Goal: Check status: Check status

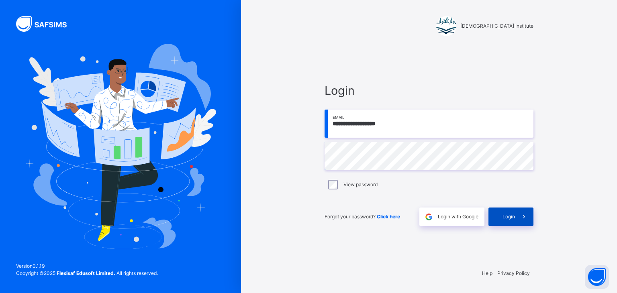
click at [493, 219] on div "Login" at bounding box center [510, 217] width 45 height 18
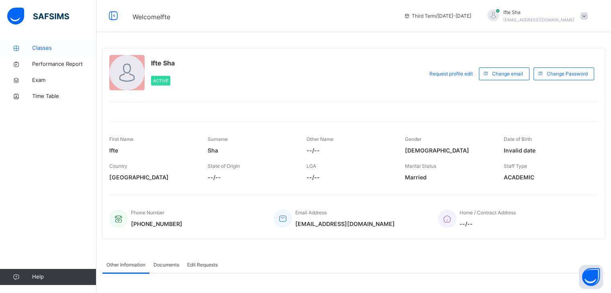
click at [59, 42] on link "Classes" at bounding box center [48, 48] width 96 height 16
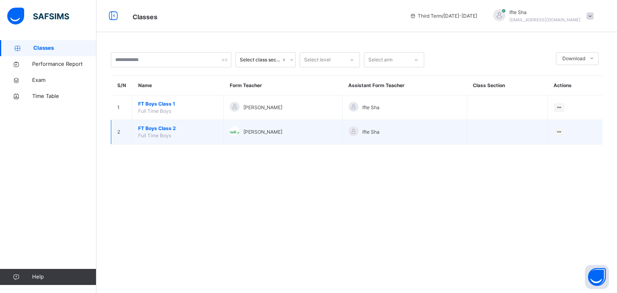
click at [237, 128] on div "[PERSON_NAME]" at bounding box center [283, 133] width 106 height 12
click at [193, 131] on span "FT Boys Class 2" at bounding box center [177, 128] width 79 height 7
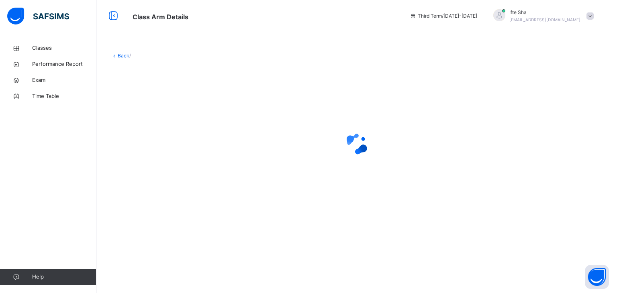
click at [193, 131] on div at bounding box center [357, 144] width 492 height 32
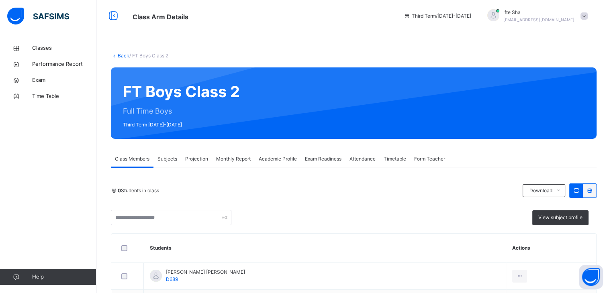
scroll to position [12, 0]
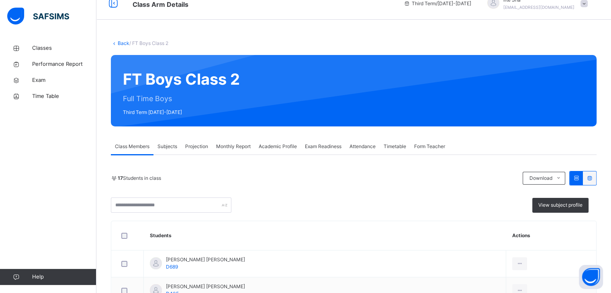
click at [202, 152] on div "Projection" at bounding box center [196, 147] width 31 height 16
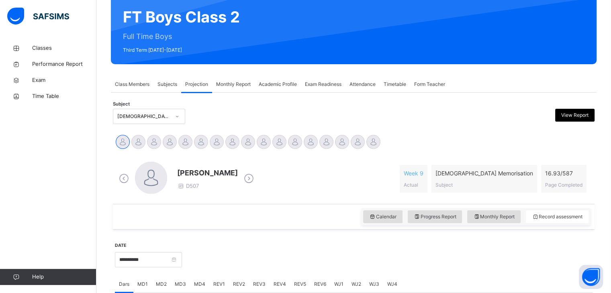
scroll to position [104, 0]
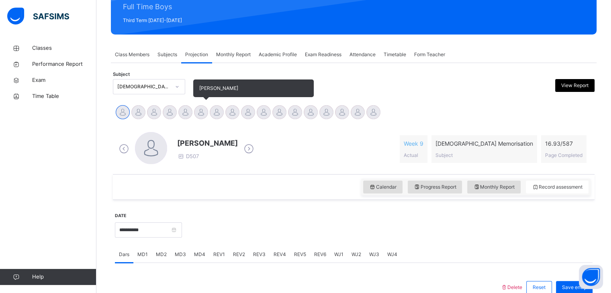
click at [195, 117] on div "[PERSON_NAME]" at bounding box center [201, 113] width 16 height 18
click at [197, 117] on div at bounding box center [201, 112] width 14 height 14
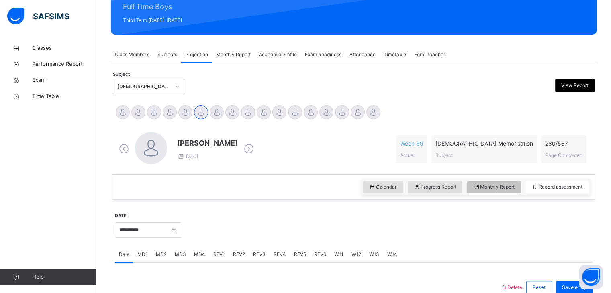
click at [500, 183] on div "Monthly Report" at bounding box center [493, 187] width 53 height 13
select select "****"
select select "*"
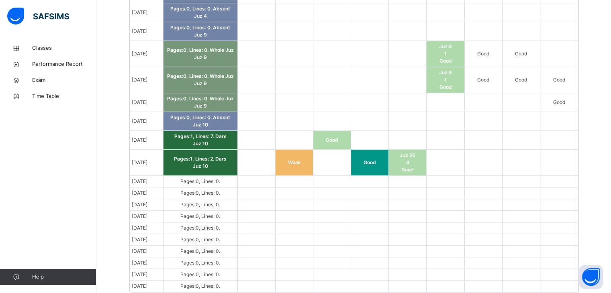
scroll to position [695, 0]
click at [469, 286] on td at bounding box center [483, 287] width 38 height 12
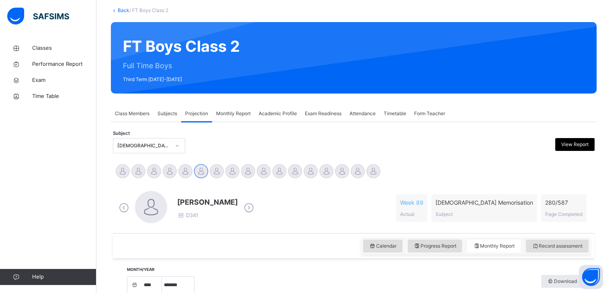
scroll to position [45, 0]
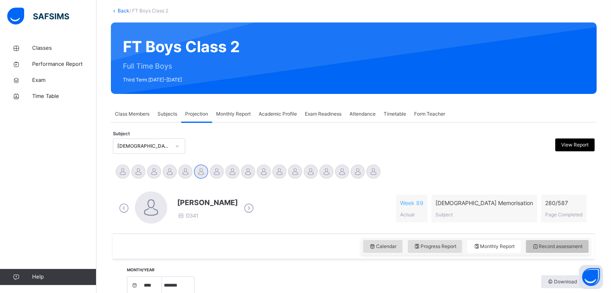
click at [559, 245] on span "Record assessment" at bounding box center [557, 246] width 51 height 7
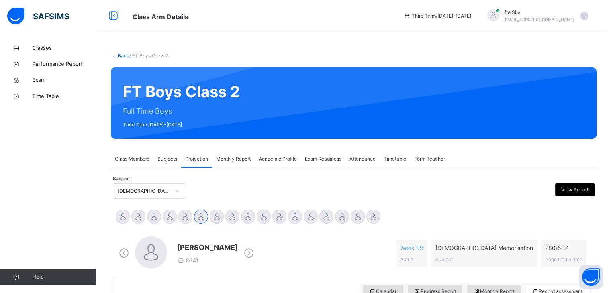
scroll to position [63, 0]
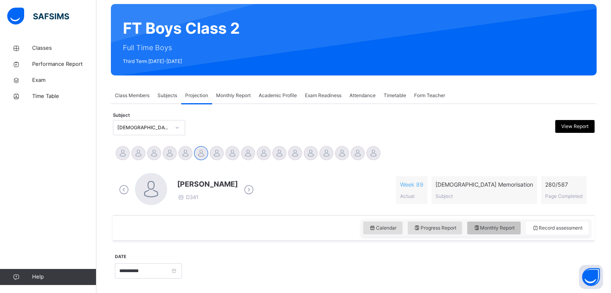
click at [474, 224] on div "Monthly Report" at bounding box center [493, 228] width 53 height 13
select select "****"
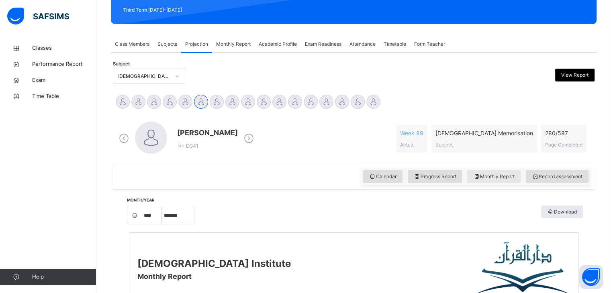
scroll to position [112, 0]
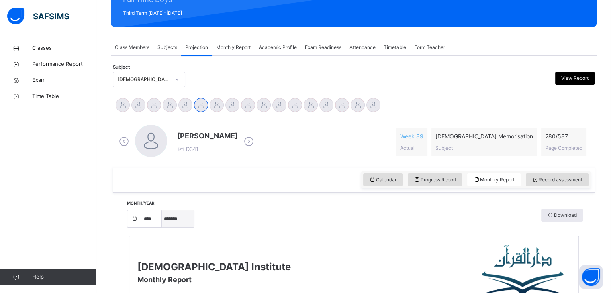
click at [190, 216] on select "***** ******* ******** ***** ***** *** **** **** ****** ********* ******* *****…" at bounding box center [178, 218] width 32 height 17
select select "*"
click at [165, 210] on select "***** ******* ******** ***** ***** *** **** **** ****** ********* ******* *****…" at bounding box center [178, 218] width 32 height 17
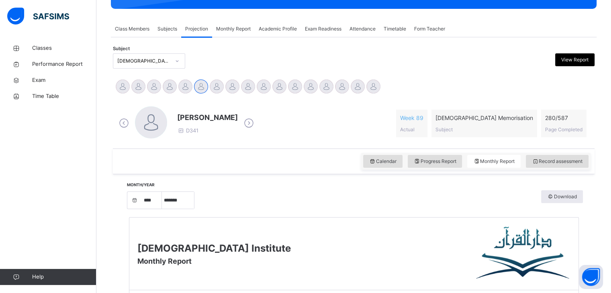
scroll to position [132, 0]
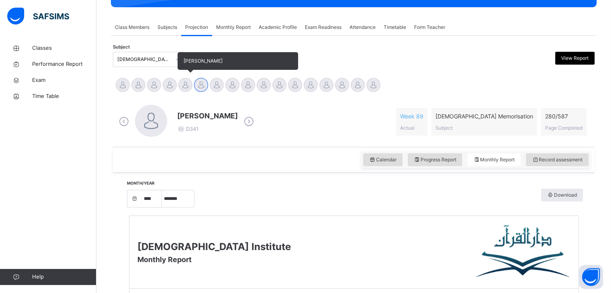
click at [188, 86] on div at bounding box center [185, 85] width 14 height 14
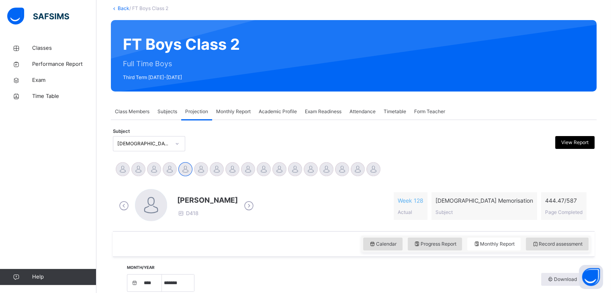
scroll to position [47, 0]
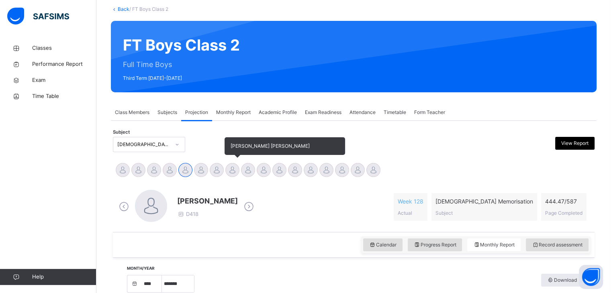
click at [230, 170] on div at bounding box center [232, 170] width 14 height 14
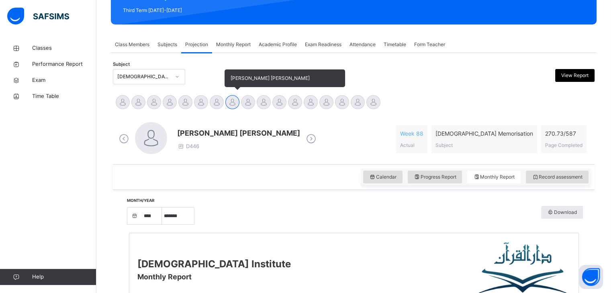
scroll to position [50, 0]
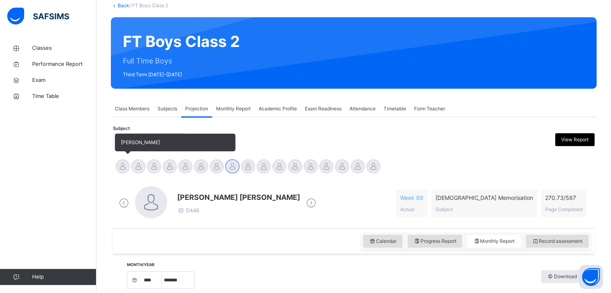
click at [124, 165] on div at bounding box center [123, 166] width 14 height 14
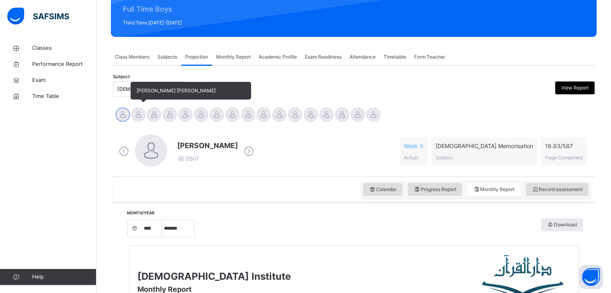
scroll to position [93, 0]
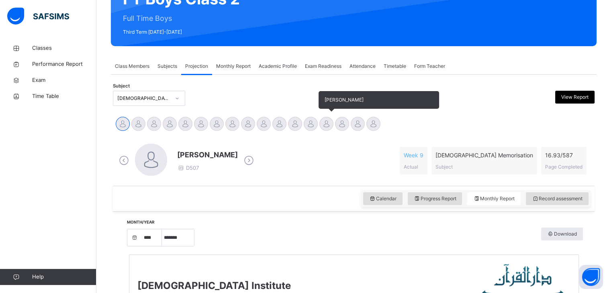
click at [323, 124] on div at bounding box center [326, 124] width 14 height 14
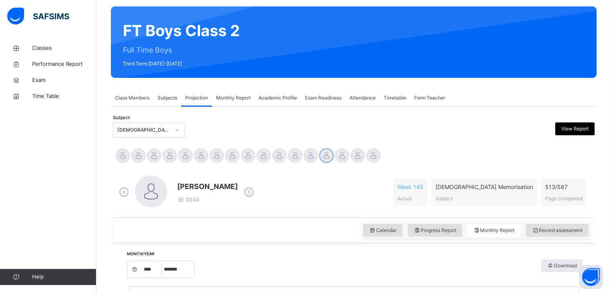
scroll to position [64, 0]
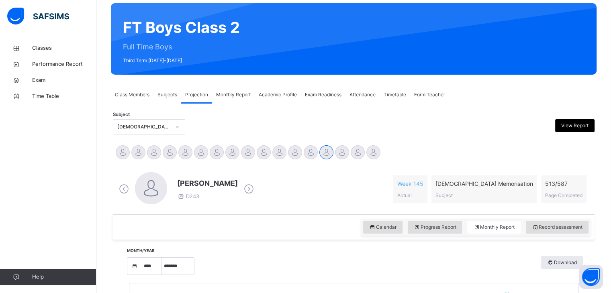
click at [559, 235] on div "Calendar Progress Report Monthly Report Record assessment" at bounding box center [475, 227] width 229 height 17
click at [558, 229] on span "Record assessment" at bounding box center [557, 227] width 51 height 7
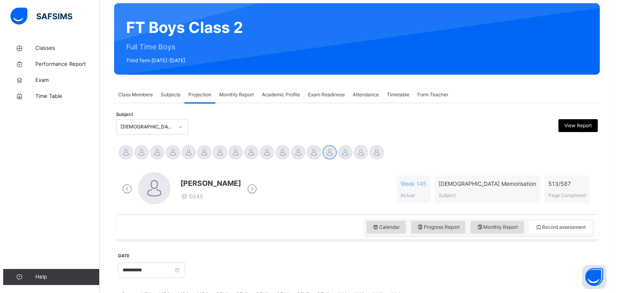
scroll to position [147, 0]
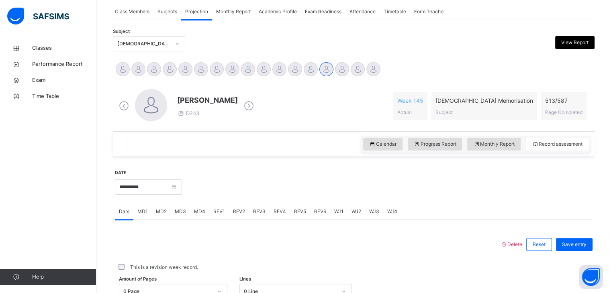
click at [568, 47] on div "View Report" at bounding box center [574, 42] width 39 height 13
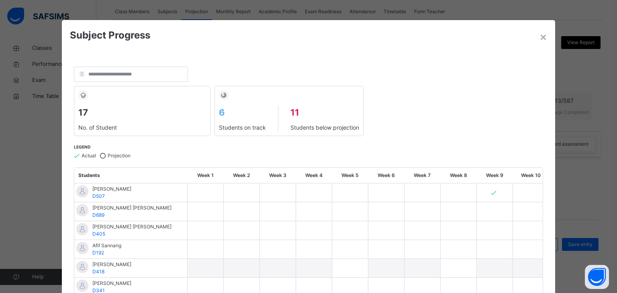
click at [571, 37] on div "× Subject Progress 17 No. of Student 6 Students on track 11 Students below proj…" at bounding box center [308, 146] width 617 height 293
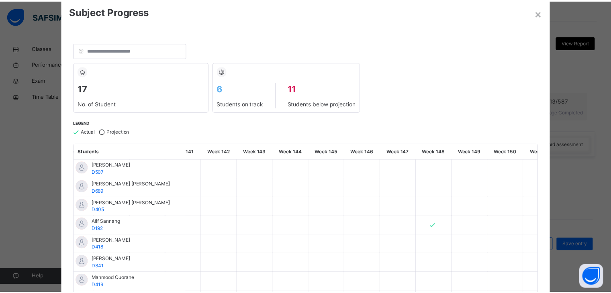
scroll to position [0, 0]
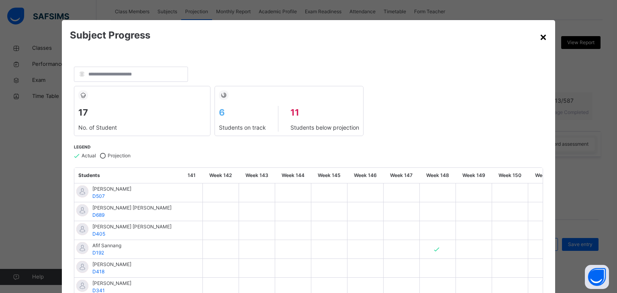
click at [539, 37] on div "×" at bounding box center [543, 36] width 8 height 17
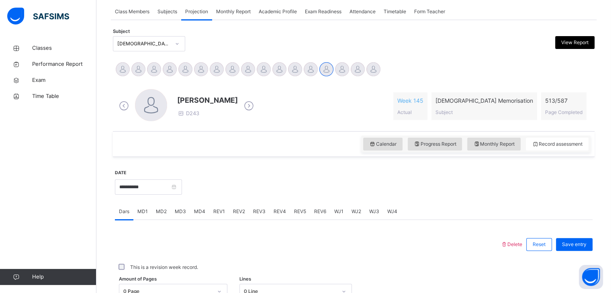
scroll to position [144, 0]
